Goal: Task Accomplishment & Management: Manage account settings

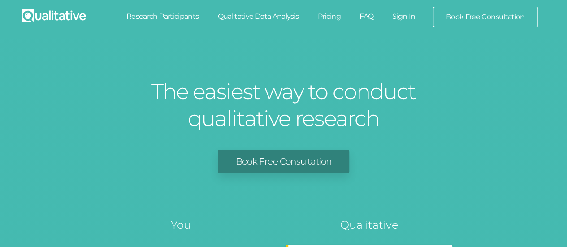
click at [398, 13] on link "Sign In" at bounding box center [404, 17] width 42 height 20
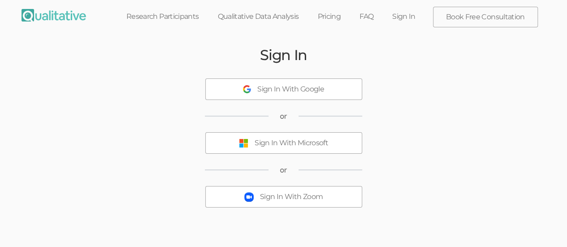
click at [272, 147] on div "Sign In With Microsoft" at bounding box center [292, 143] width 74 height 10
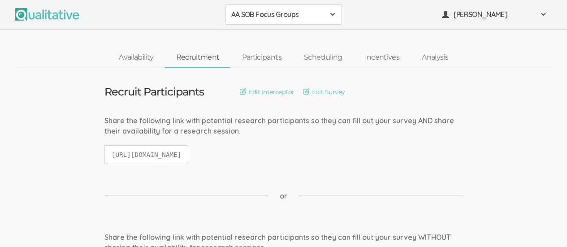
click at [331, 17] on span at bounding box center [332, 14] width 7 height 7
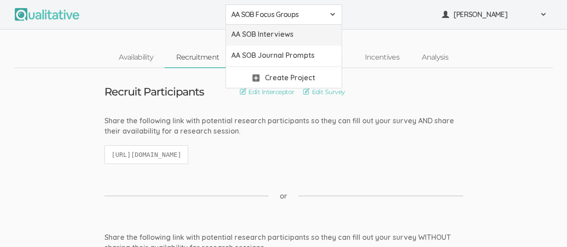
click at [281, 41] on link "AA SOB Interviews" at bounding box center [284, 35] width 116 height 21
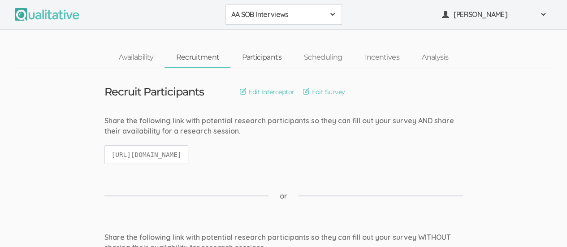
click at [270, 61] on link "Participants" at bounding box center [262, 57] width 62 height 19
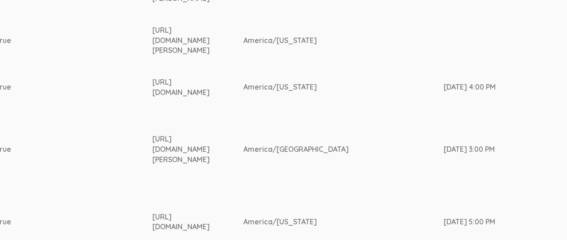
scroll to position [360, 1461]
drag, startPoint x: 158, startPoint y: 80, endPoint x: 246, endPoint y: 91, distance: 88.1
copy tr "https://www.linkedin.com/in/princesse-pierre-789b7a31b/"
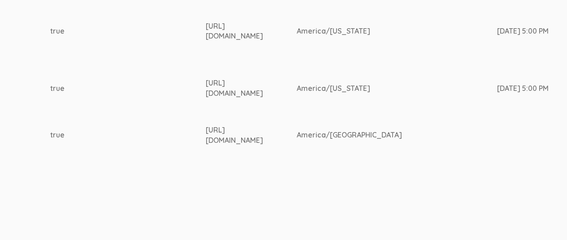
scroll to position [551, 1407]
drag, startPoint x: 213, startPoint y: 24, endPoint x: 254, endPoint y: 36, distance: 43.1
click at [261, 37] on div "https://www.linkedin.com/in/nigel-shoyoye-9a1876327/" at bounding box center [233, 31] width 57 height 21
copy div "https://www.linkedin.com/in/nigel-shoyoye-9a1876327/"
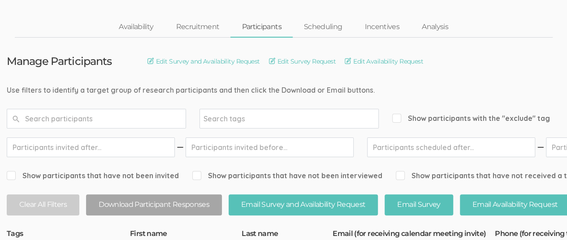
scroll to position [0, 0]
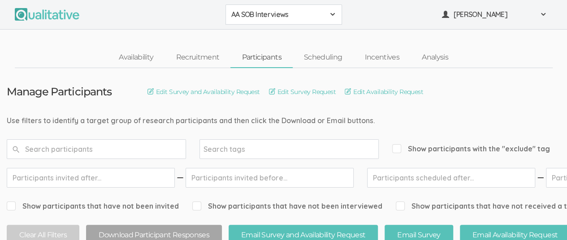
click at [329, 11] on span at bounding box center [332, 14] width 7 height 7
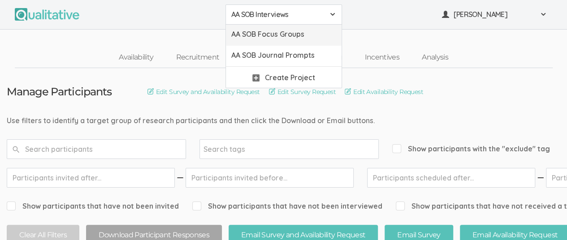
click at [287, 35] on span "AA SOB Focus Groups" at bounding box center [283, 34] width 105 height 10
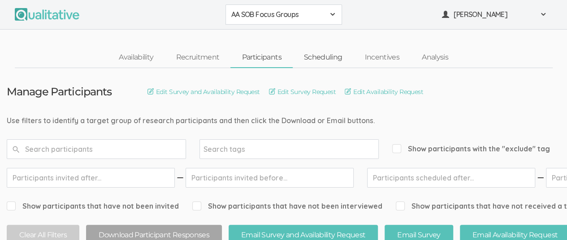
click at [324, 59] on link "Scheduling" at bounding box center [323, 57] width 61 height 19
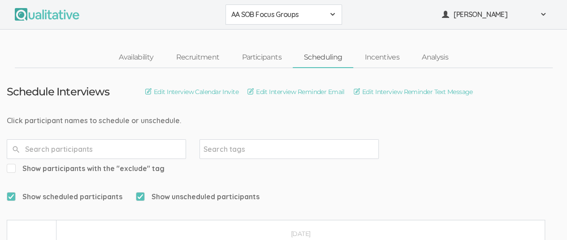
click at [328, 17] on div "AA SOB Focus Groups" at bounding box center [283, 14] width 105 height 10
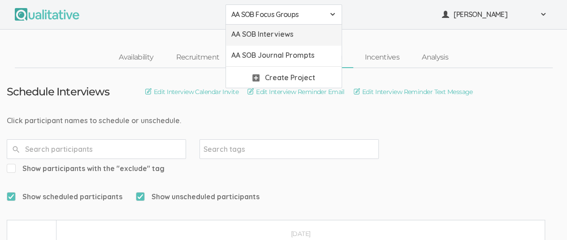
click at [305, 39] on link "AA SOB Interviews" at bounding box center [284, 35] width 116 height 21
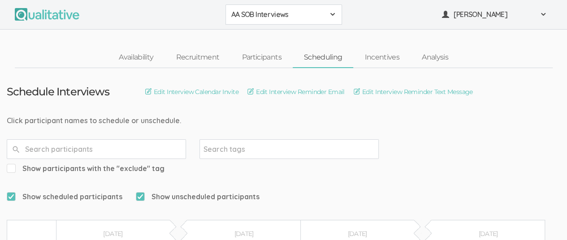
click at [318, 13] on span "AA SOB Interviews" at bounding box center [277, 14] width 93 height 10
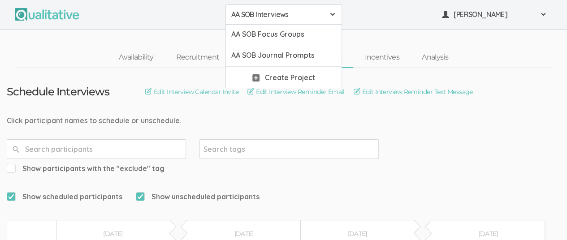
click at [285, 17] on span "AA SOB Interviews" at bounding box center [277, 14] width 93 height 10
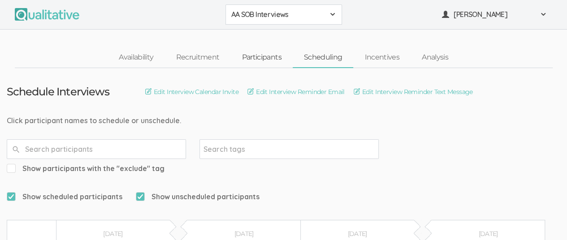
click at [256, 59] on link "Participants" at bounding box center [262, 57] width 62 height 19
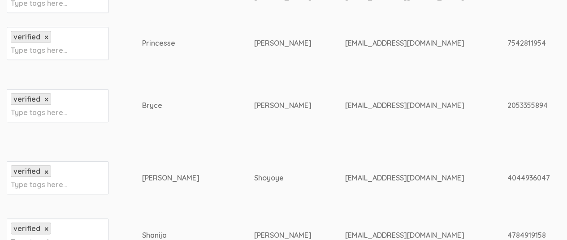
scroll to position [449, 0]
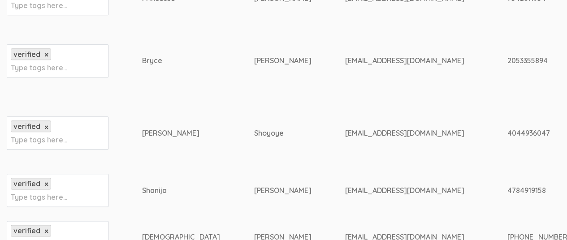
drag, startPoint x: 422, startPoint y: 59, endPoint x: 474, endPoint y: 61, distance: 52.0
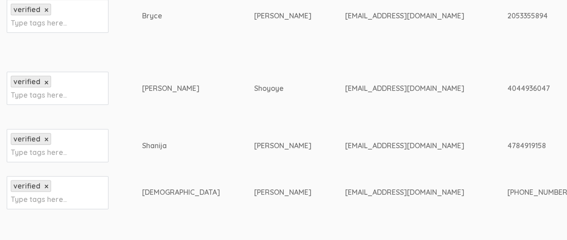
scroll to position [538, 0]
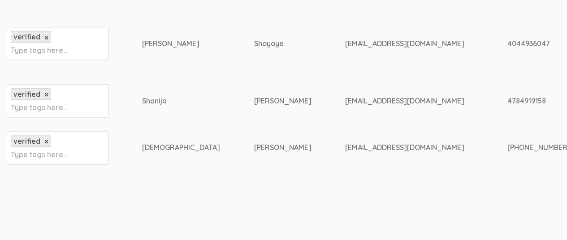
drag, startPoint x: 422, startPoint y: 99, endPoint x: 466, endPoint y: 106, distance: 45.4
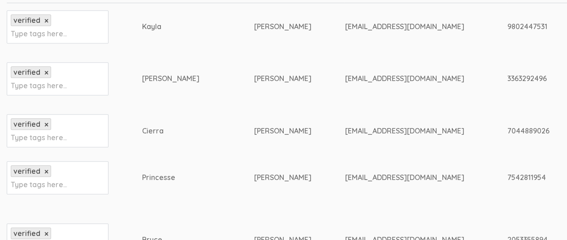
scroll to position [0, 0]
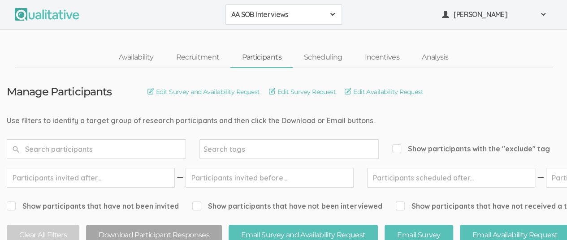
click at [331, 15] on span at bounding box center [332, 14] width 7 height 7
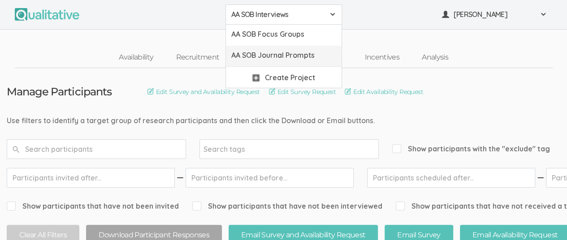
click at [305, 57] on span "AA SOB Journal Prompts" at bounding box center [283, 55] width 105 height 10
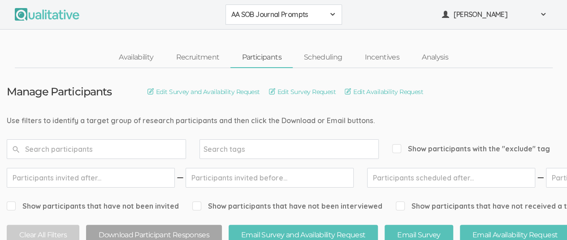
click at [328, 17] on div "AA SOB Journal Prompts" at bounding box center [283, 14] width 105 height 10
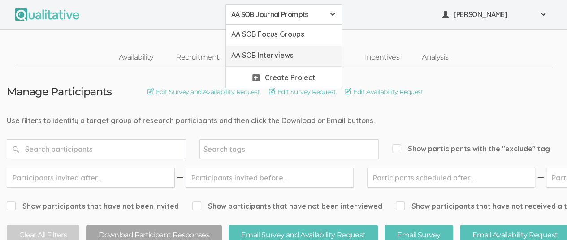
click at [289, 56] on span "AA SOB Interviews" at bounding box center [283, 55] width 105 height 10
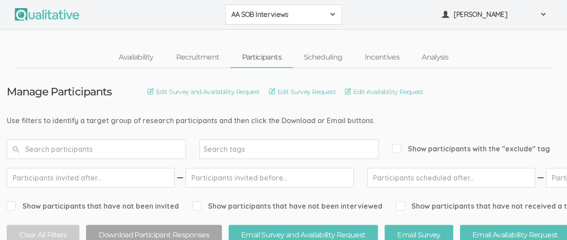
click at [326, 14] on div "AA SOB Interviews" at bounding box center [283, 14] width 105 height 10
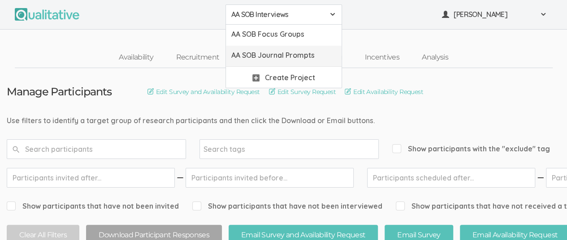
click at [287, 57] on span "AA SOB Journal Prompts" at bounding box center [283, 55] width 105 height 10
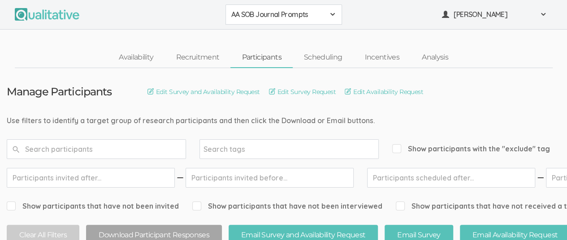
click at [323, 16] on span "AA SOB Journal Prompts" at bounding box center [277, 14] width 93 height 10
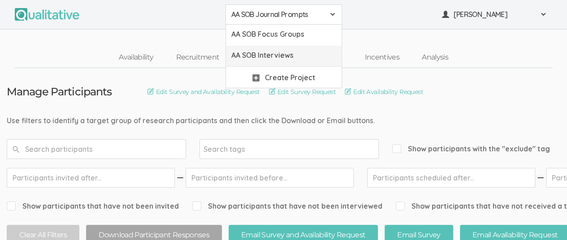
click at [296, 54] on span "AA SOB Interviews" at bounding box center [283, 55] width 105 height 10
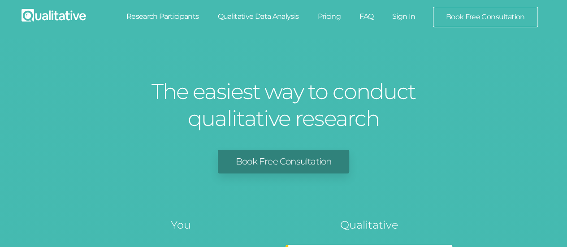
click at [409, 17] on link "Sign In" at bounding box center [404, 17] width 42 height 20
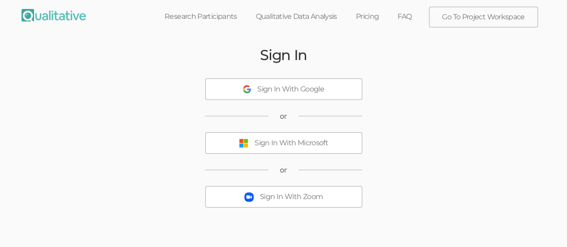
click at [283, 142] on div "Sign In With Microsoft" at bounding box center [292, 143] width 74 height 10
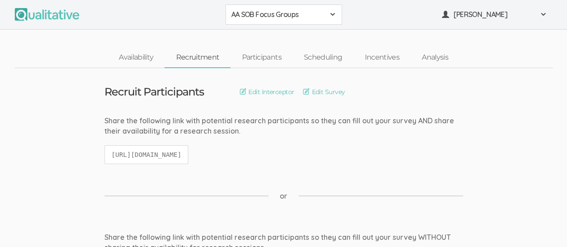
click at [330, 15] on span at bounding box center [332, 14] width 7 height 7
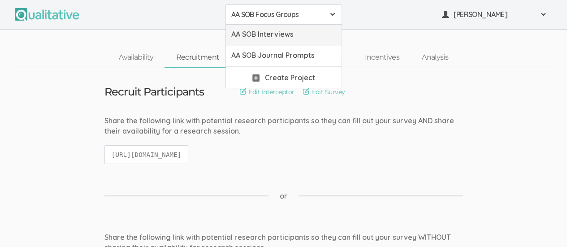
click at [295, 33] on span "AA SOB Interviews" at bounding box center [283, 34] width 105 height 10
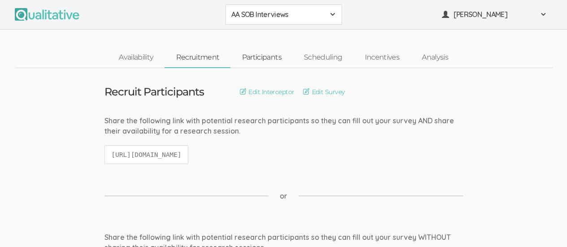
click at [268, 51] on link "Participants" at bounding box center [262, 57] width 62 height 19
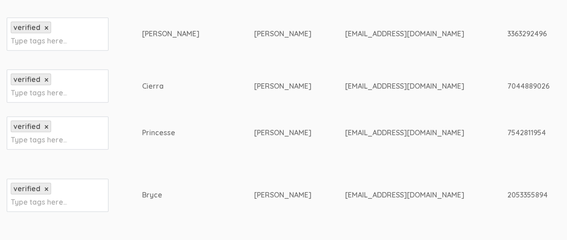
scroll to position [359, 0]
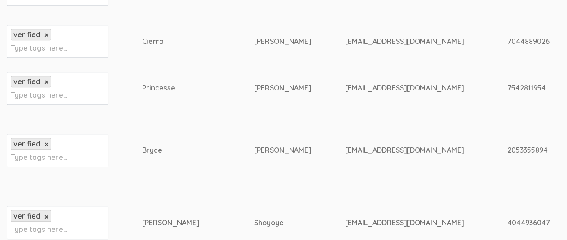
drag, startPoint x: 421, startPoint y: 87, endPoint x: 469, endPoint y: 87, distance: 48.0
drag, startPoint x: 261, startPoint y: 87, endPoint x: 355, endPoint y: 94, distance: 94.4
click at [359, 96] on td "appierre123@gmail.com" at bounding box center [426, 88] width 162 height 47
copy div "appierre123@gmail.com"
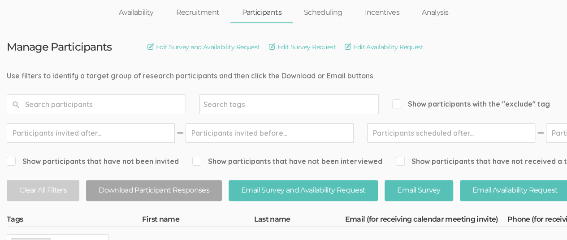
scroll to position [0, 0]
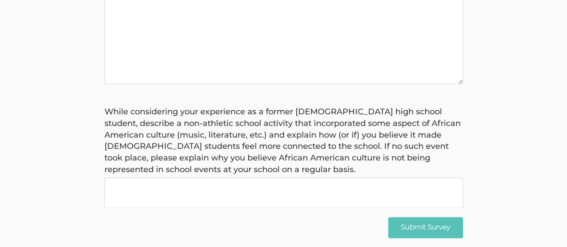
scroll to position [179, 0]
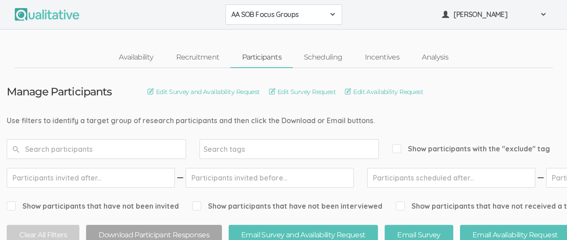
click at [329, 13] on span at bounding box center [332, 14] width 7 height 7
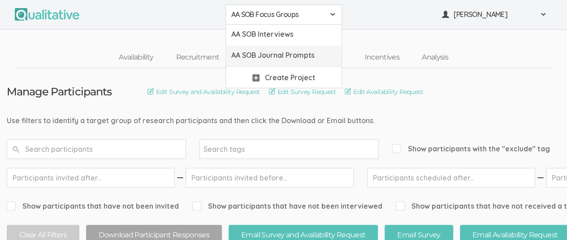
click at [299, 55] on span "AA SOB Journal Prompts" at bounding box center [283, 55] width 105 height 10
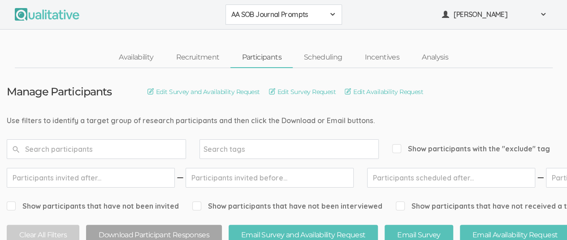
click at [328, 14] on div "AA SOB Journal Prompts" at bounding box center [283, 14] width 105 height 10
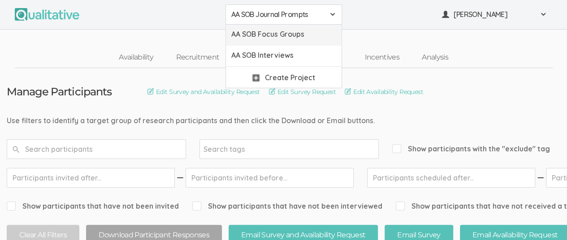
click at [294, 36] on span "AA SOB Focus Groups" at bounding box center [283, 34] width 105 height 10
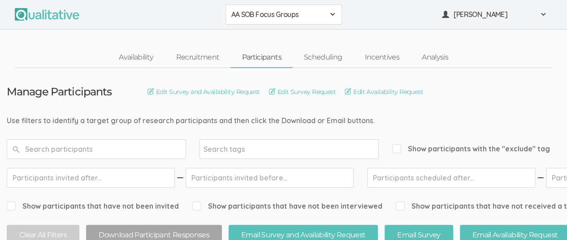
scroll to position [13, 0]
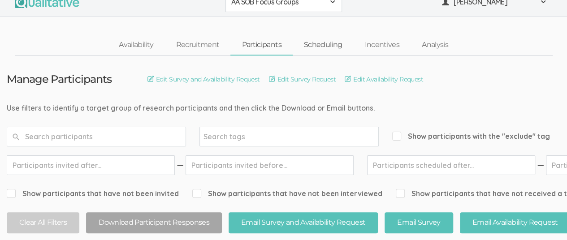
click at [314, 45] on link "Scheduling" at bounding box center [323, 44] width 61 height 19
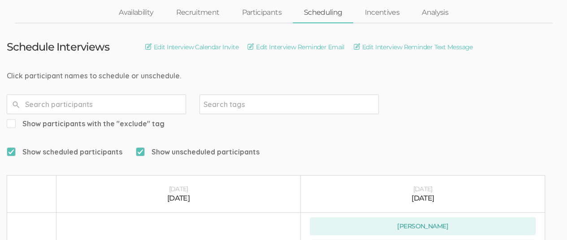
scroll to position [90, 0]
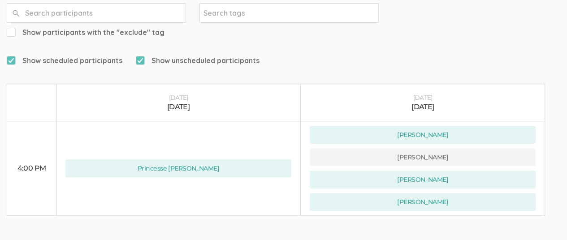
scroll to position [139, 0]
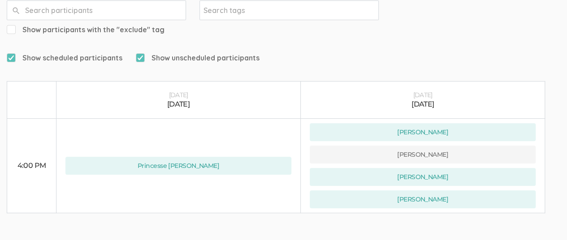
drag, startPoint x: 296, startPoint y: 49, endPoint x: 302, endPoint y: 55, distance: 8.3
click at [302, 55] on td "Schedule Interviews Edit Interview Calendar Invite Edit Interview Reminder Emai…" at bounding box center [285, 71] width 570 height 285
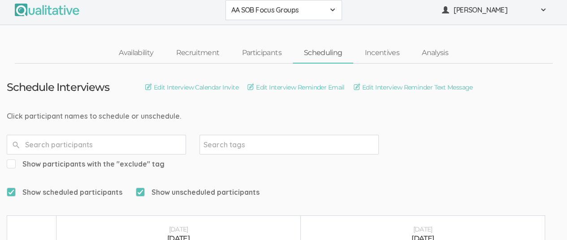
scroll to position [0, 0]
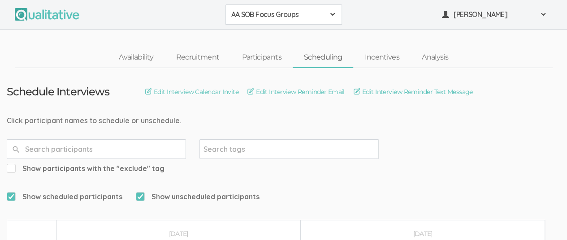
click at [335, 10] on div "AA SOB Focus Groups" at bounding box center [283, 14] width 105 height 10
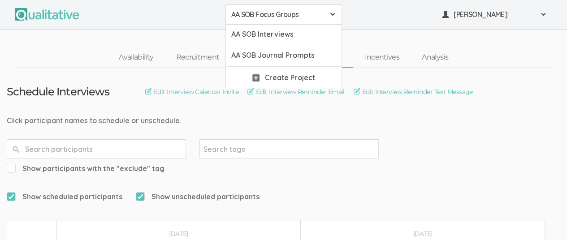
click at [339, 122] on div "Click participant names to schedule or unschedule." at bounding box center [285, 121] width 556 height 10
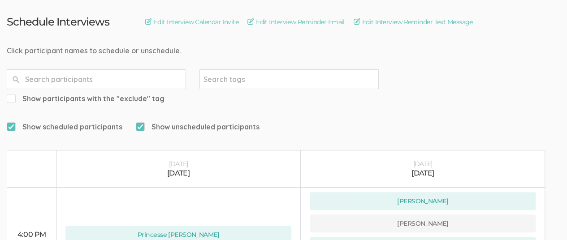
scroll to position [160, 0]
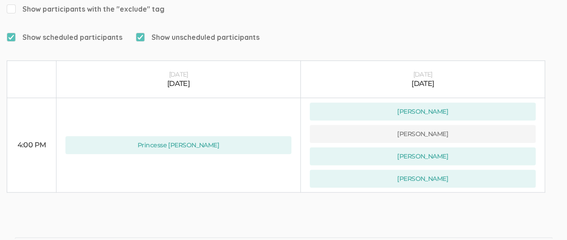
click at [376, 193] on ui-view "Qualitative FAQ Support Book Free Consultation Pricing" at bounding box center [283, 227] width 567 height 68
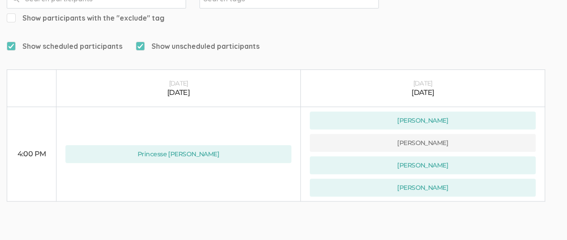
scroll to position [151, 0]
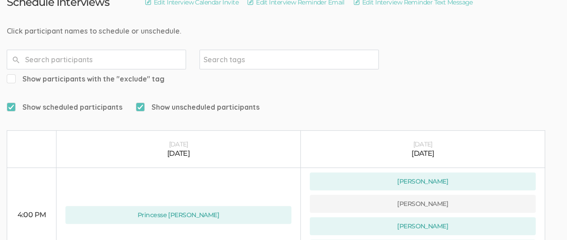
scroll to position [135, 0]
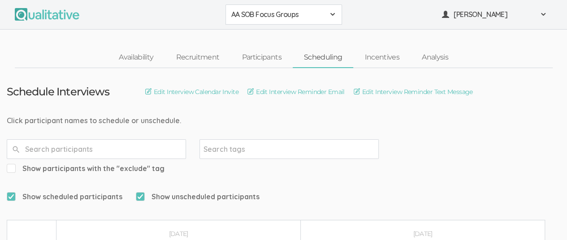
click at [329, 9] on button "AA SOB Focus Groups" at bounding box center [284, 14] width 117 height 20
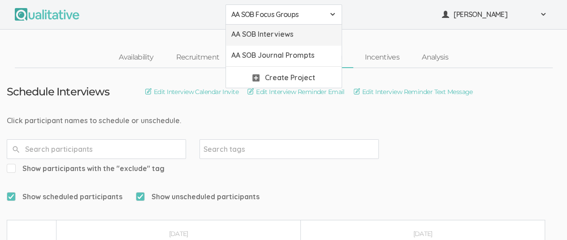
click at [290, 34] on span "AA SOB Interviews" at bounding box center [283, 34] width 105 height 10
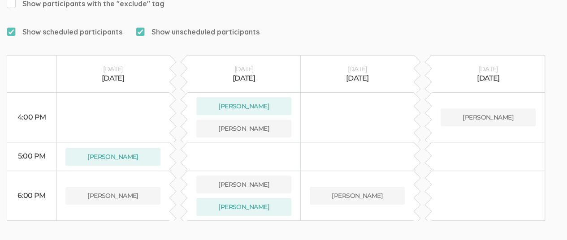
scroll to position [164, 0]
